Goal: Information Seeking & Learning: Learn about a topic

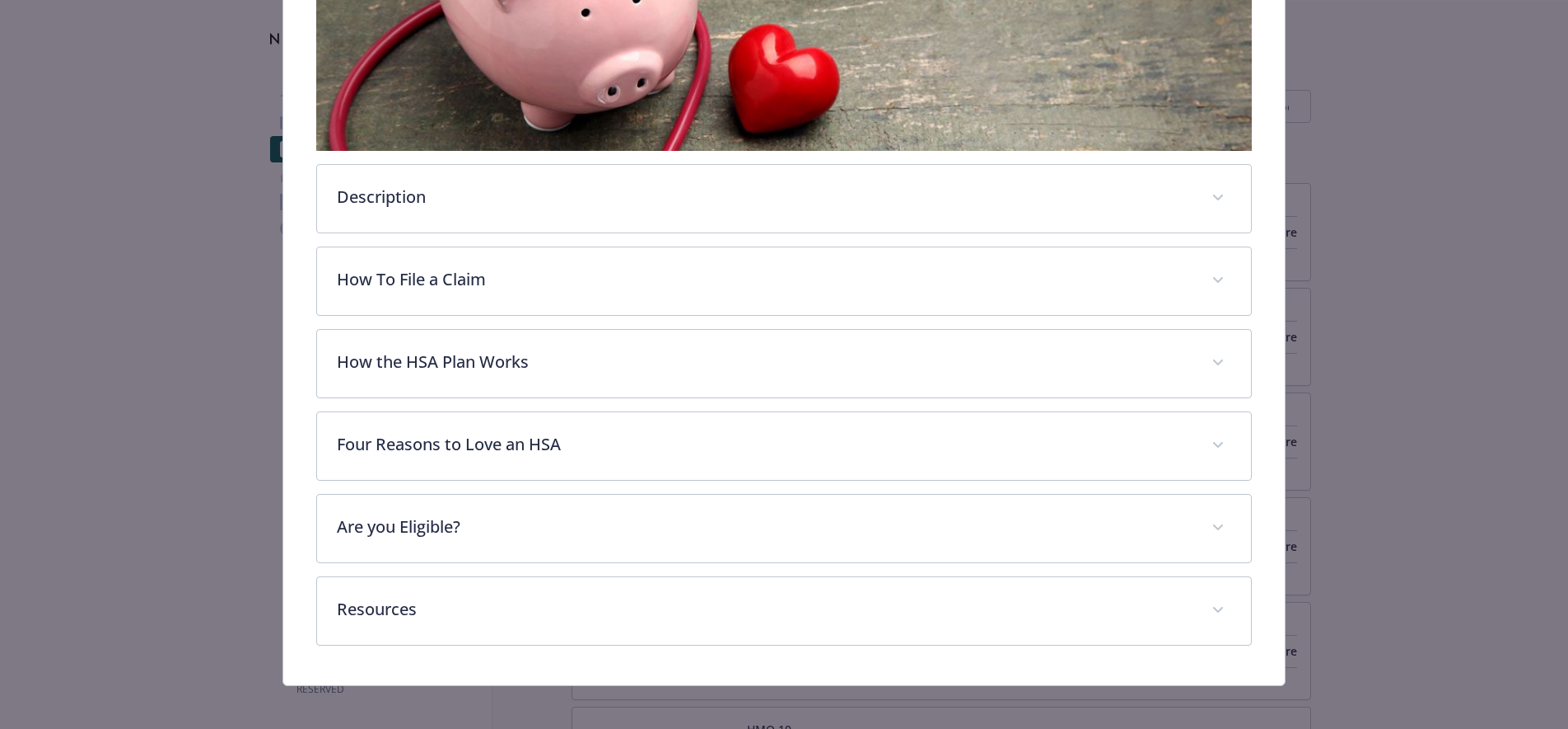
scroll to position [484, 0]
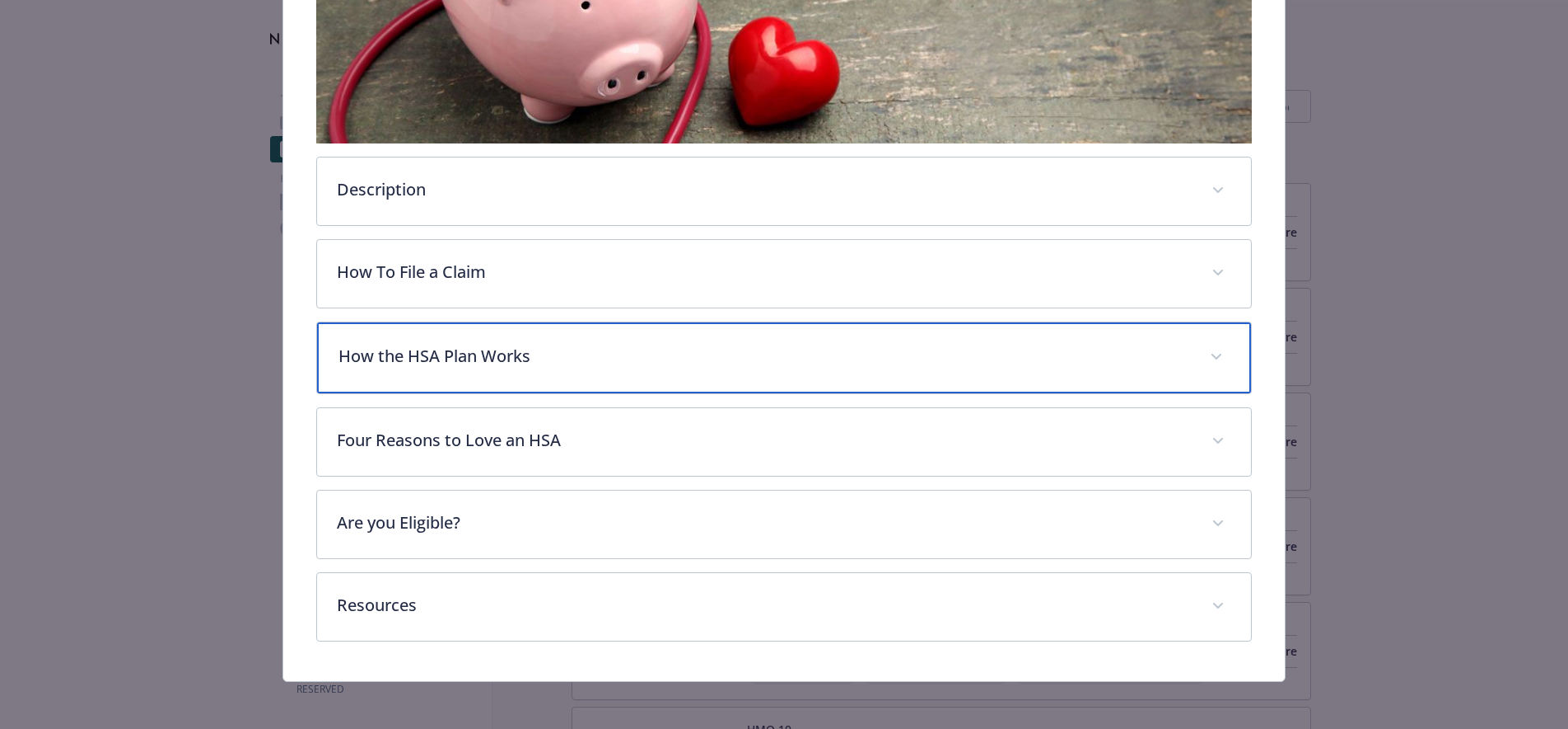
click at [494, 344] on p "How the HSA Plan Works" at bounding box center [764, 356] width 853 height 24
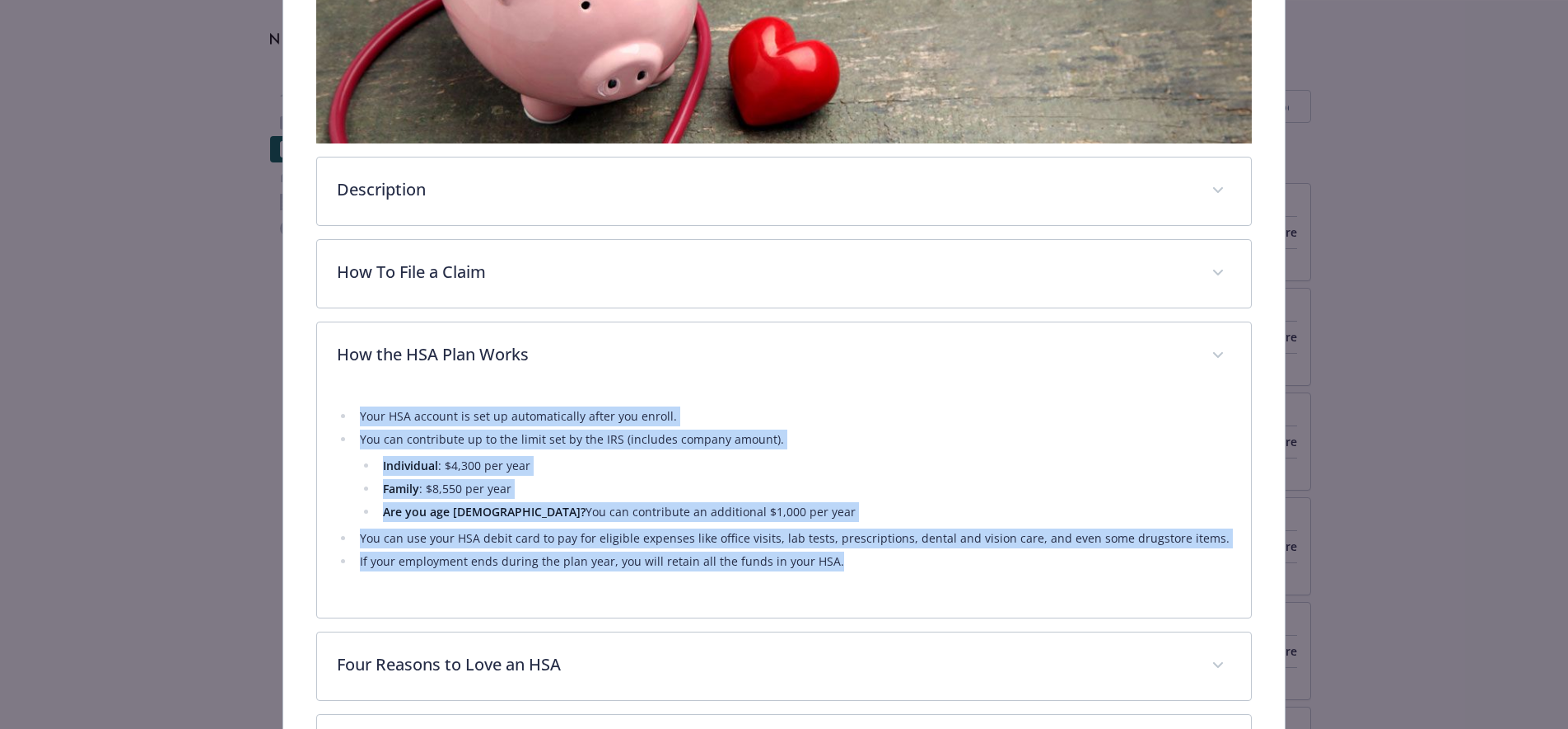
drag, startPoint x: 895, startPoint y: 567, endPoint x: 343, endPoint y: 400, distance: 576.7
click at [343, 400] on div "Your HSA account is set up automatically after you enroll. You can contribute u…" at bounding box center [784, 493] width 895 height 208
copy ul "Your HSA account is set up automatically after you enroll. You can contribute u…"
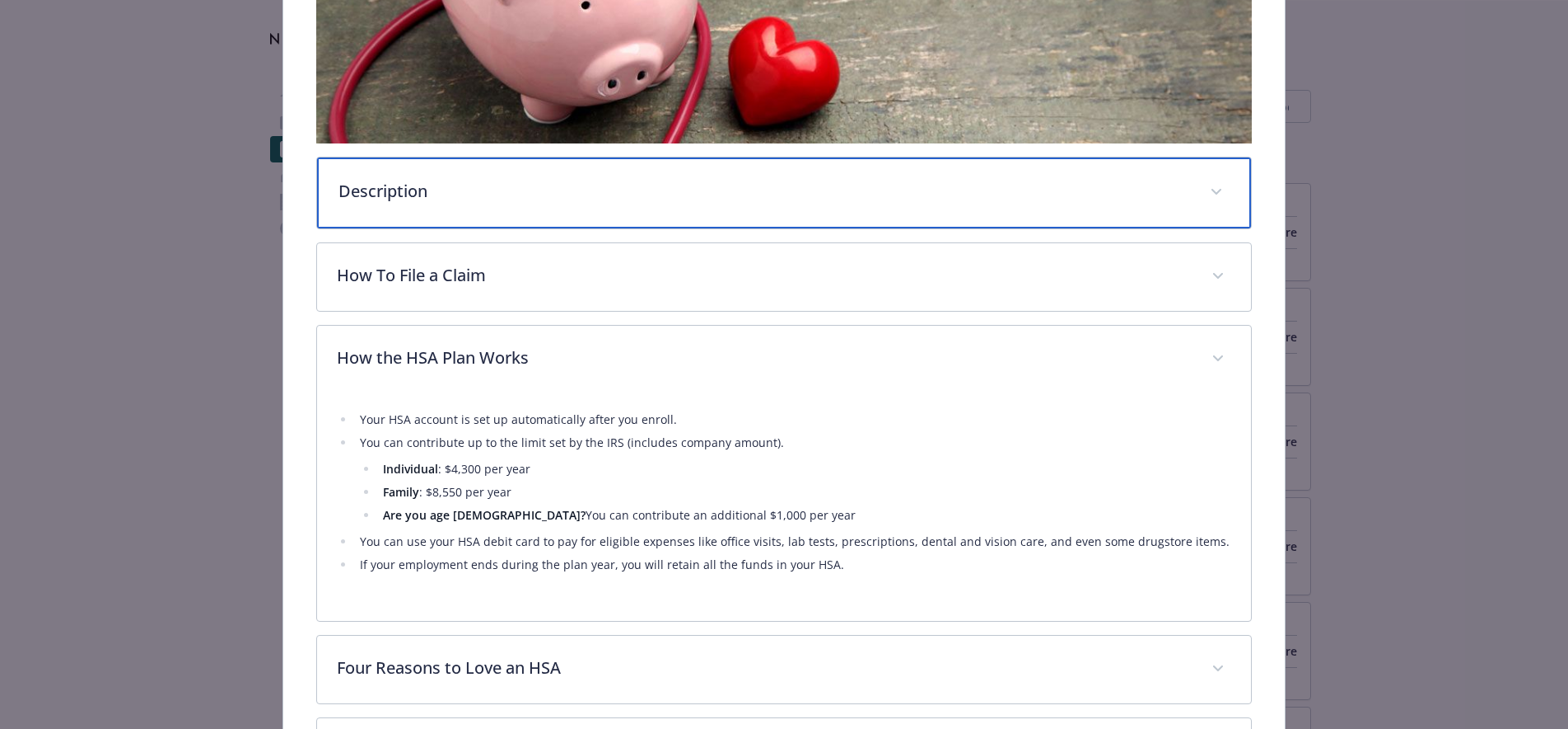
click at [498, 205] on div "Description" at bounding box center [784, 192] width 935 height 71
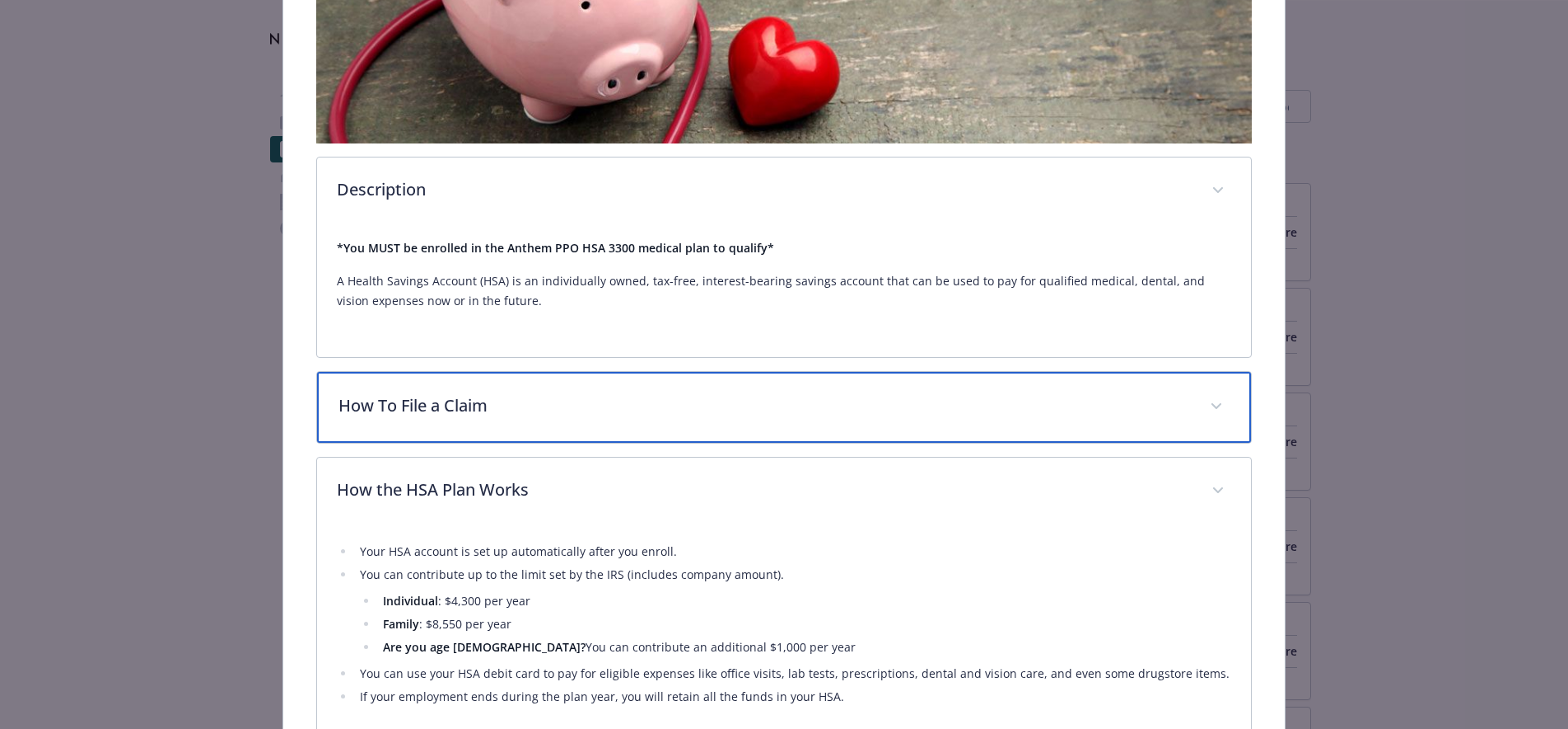
click at [575, 409] on p "How To File a Claim" at bounding box center [764, 405] width 853 height 24
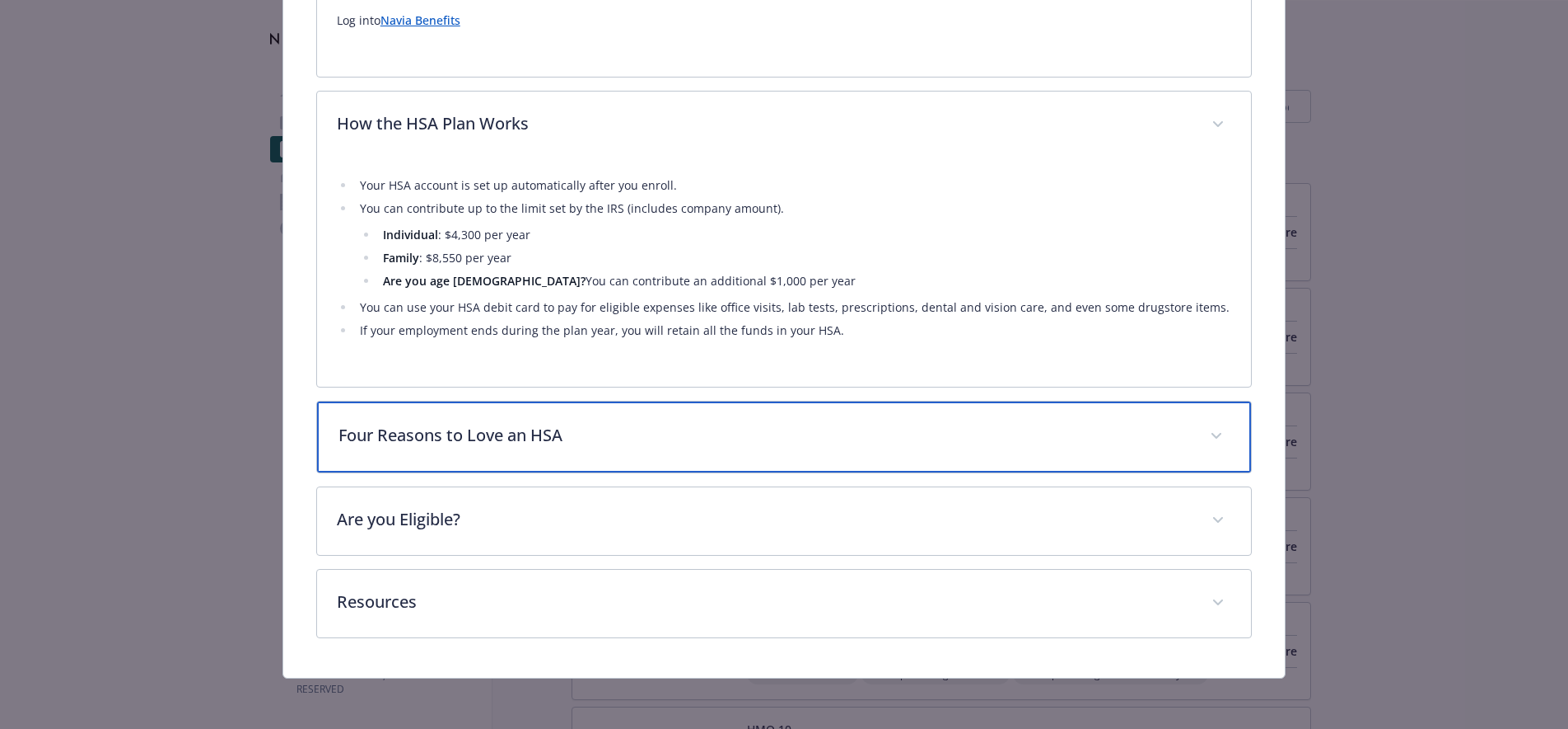
scroll to position [956, 0]
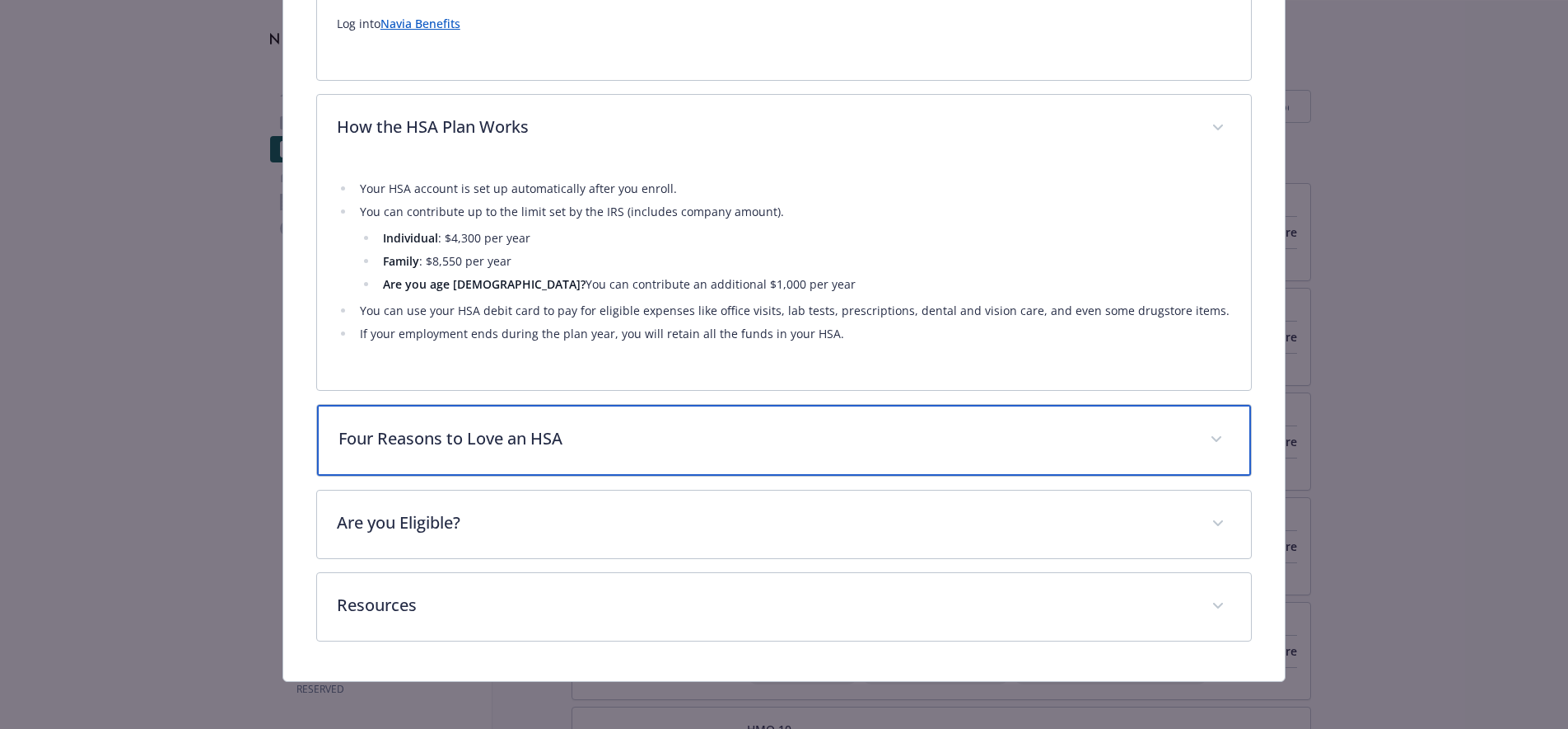
click at [795, 438] on p "Four Reasons to Love an HSA" at bounding box center [764, 438] width 853 height 24
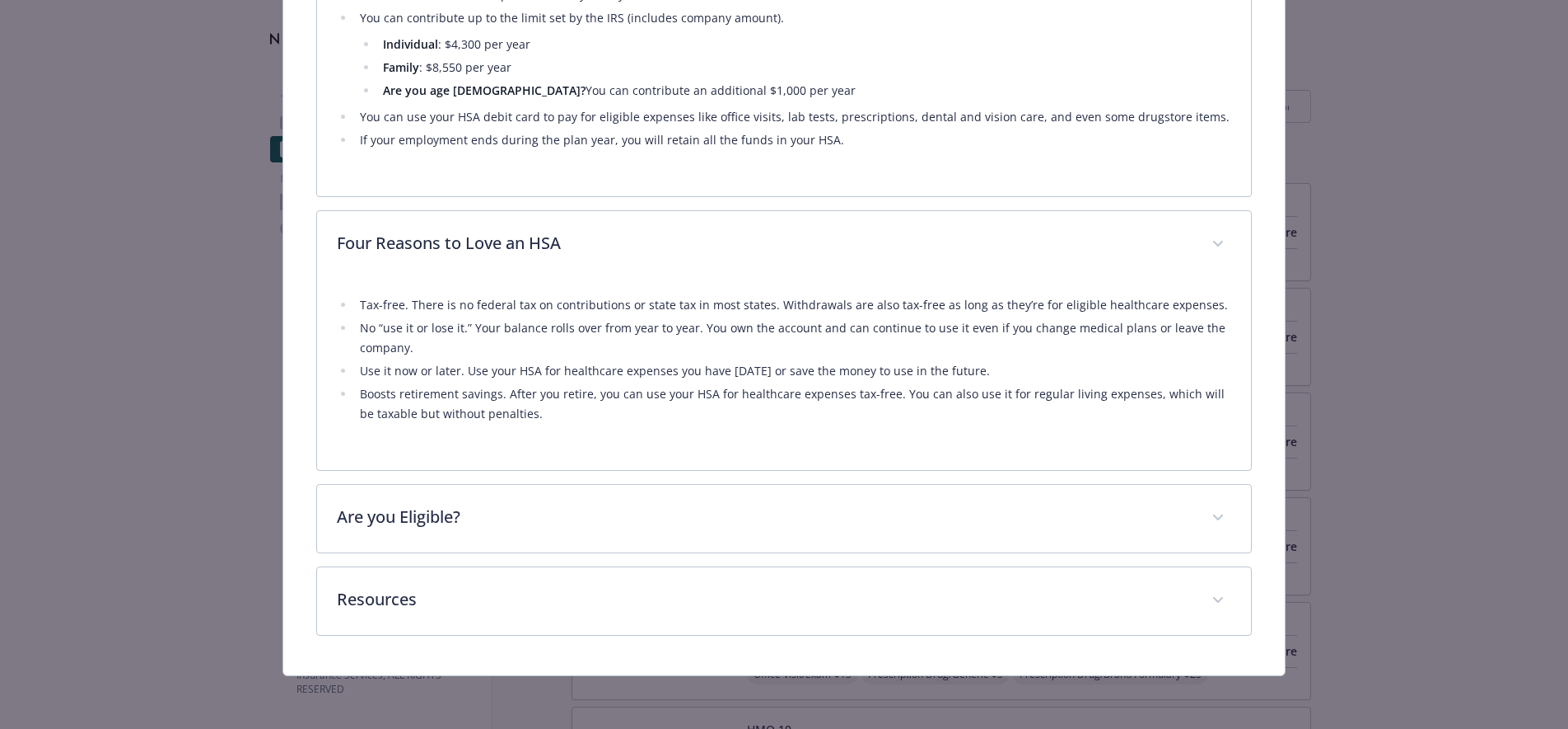
scroll to position [1148, 0]
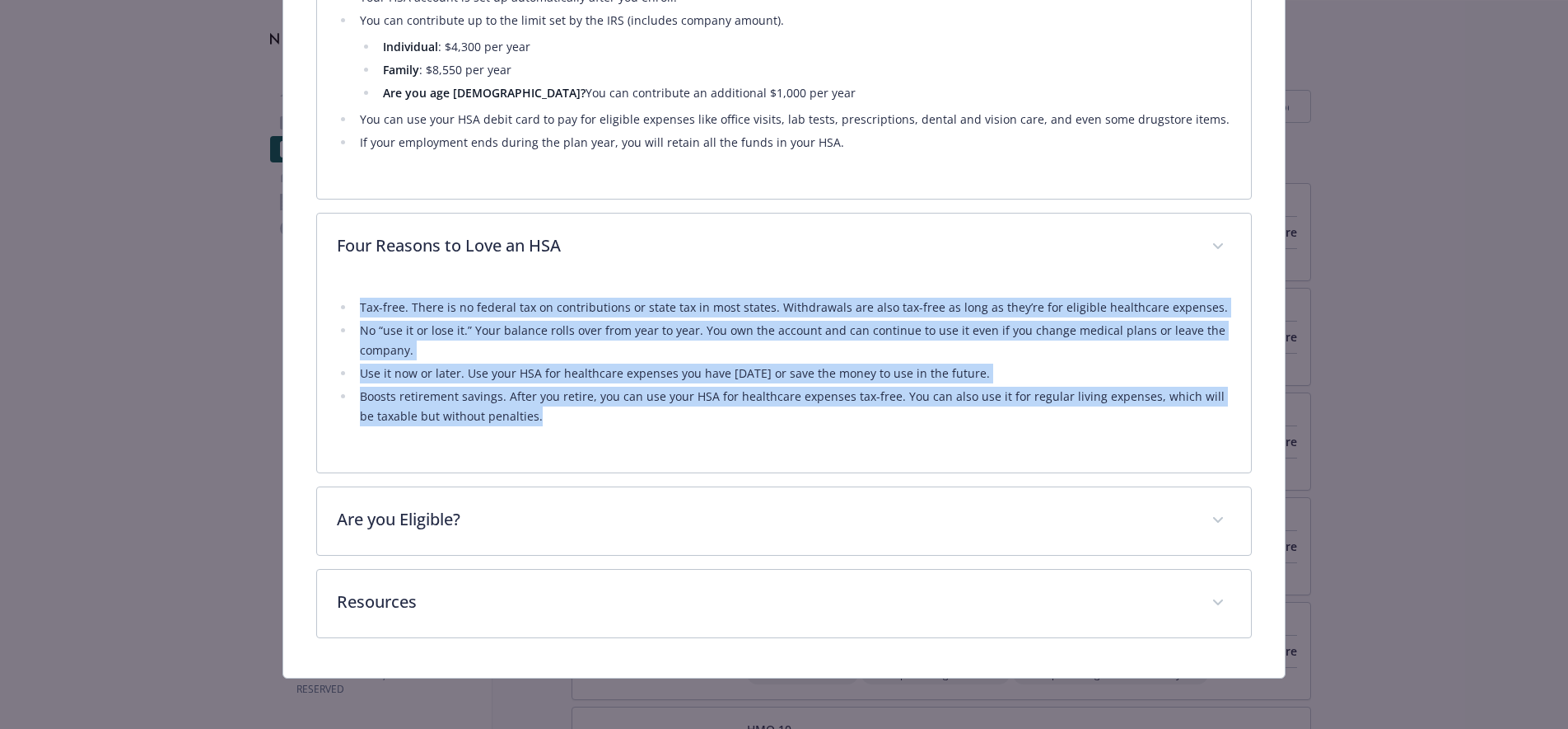
drag, startPoint x: 588, startPoint y: 411, endPoint x: 355, endPoint y: 296, distance: 259.8
click at [355, 297] on ul "Tax-free. There is no federal tax on contributions or state tax in most states.…" at bounding box center [784, 361] width 895 height 129
copy ul "Tax-free. There is no federal tax on contributions or state tax in most states.…"
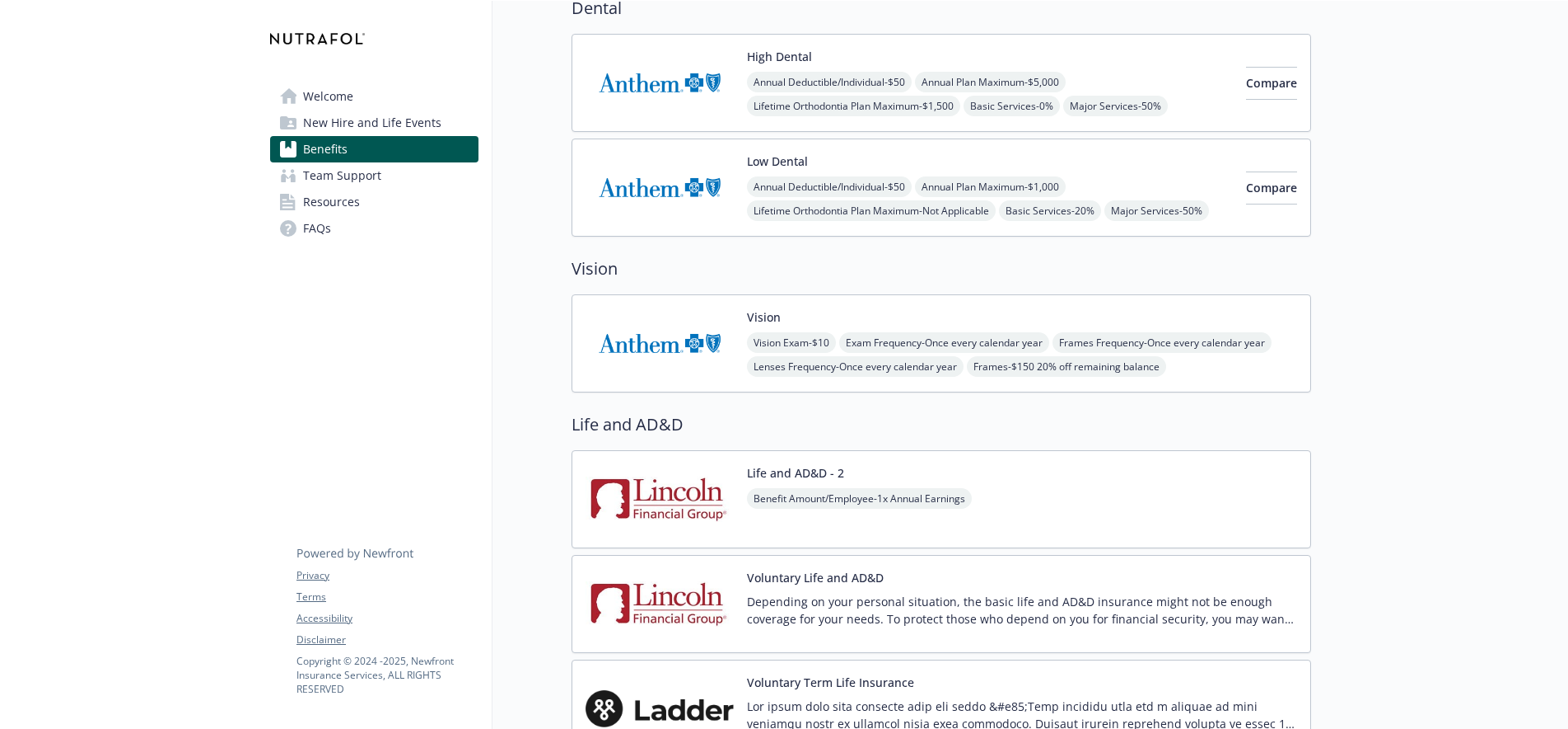
scroll to position [1371, 0]
